Goal: Answer question/provide support

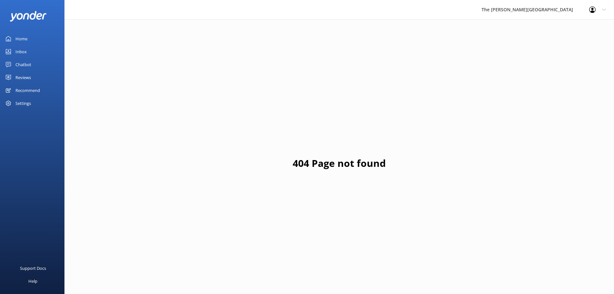
click at [24, 54] on div "Inbox" at bounding box center [20, 51] width 11 height 13
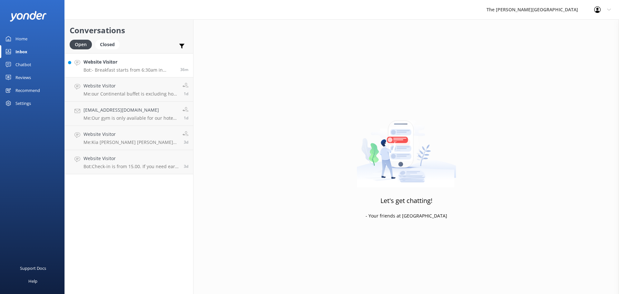
click at [111, 63] on h4 "Website Visitor" at bounding box center [130, 61] width 92 height 7
